Goal: Task Accomplishment & Management: Use online tool/utility

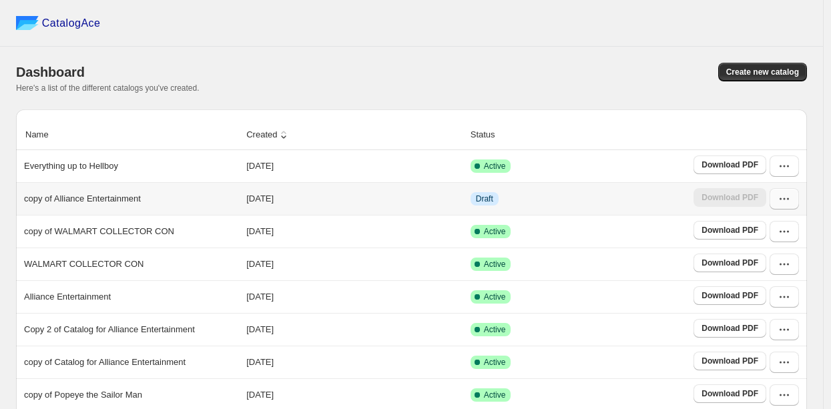
click at [791, 206] on button "button" at bounding box center [784, 198] width 29 height 21
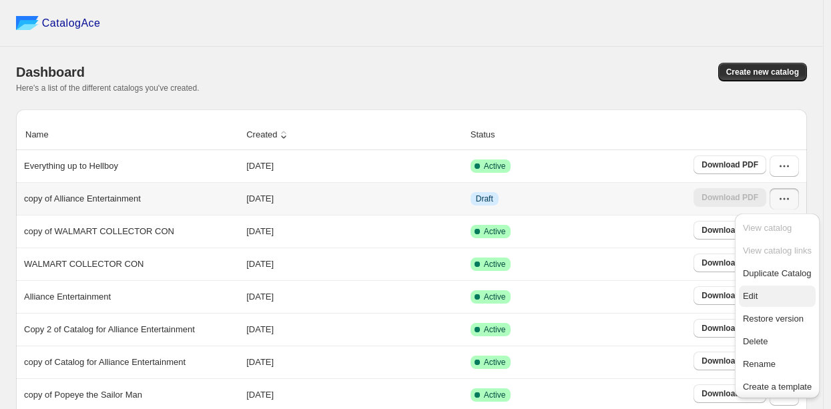
click at [755, 301] on span "Edit" at bounding box center [750, 296] width 15 height 10
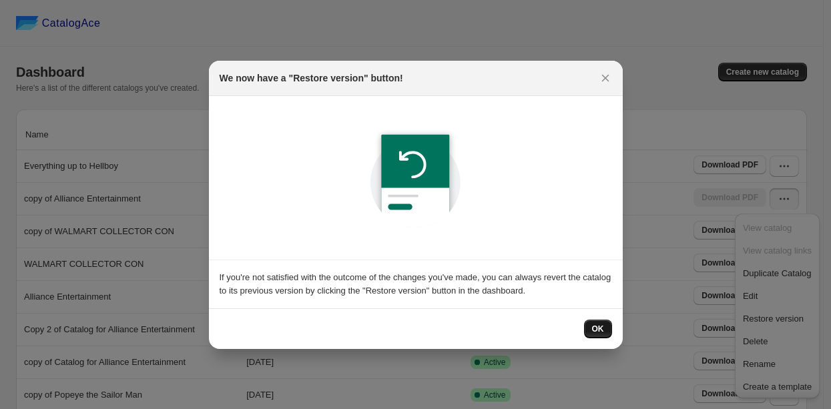
click at [601, 327] on span "OK" at bounding box center [598, 329] width 12 height 11
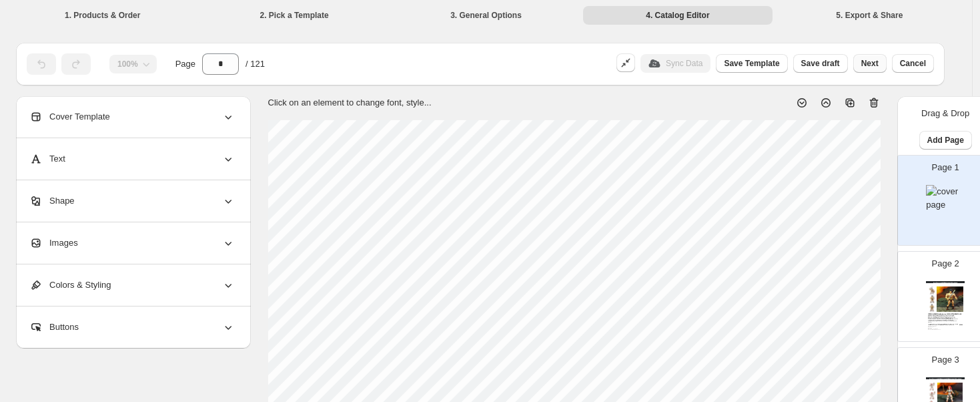
click at [838, 62] on span "Next" at bounding box center [870, 63] width 17 height 11
